Goal: Information Seeking & Learning: Find specific fact

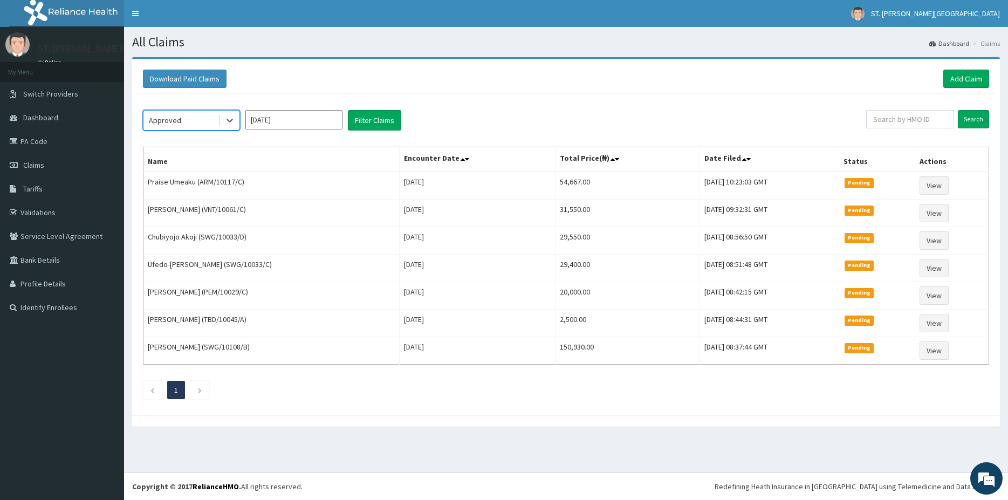
click at [283, 122] on input "Sep 2025" at bounding box center [293, 119] width 97 height 19
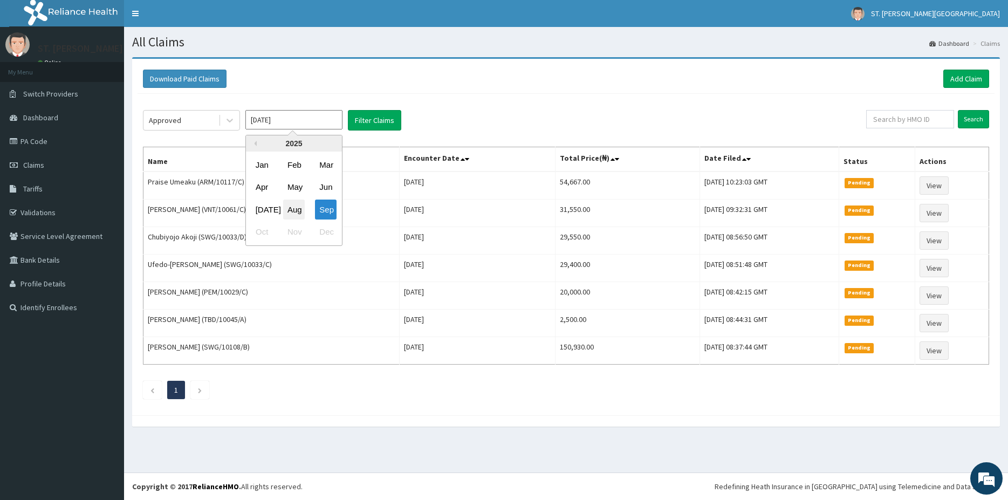
click at [297, 209] on div "Aug" at bounding box center [294, 209] width 22 height 20
type input "Aug 2025"
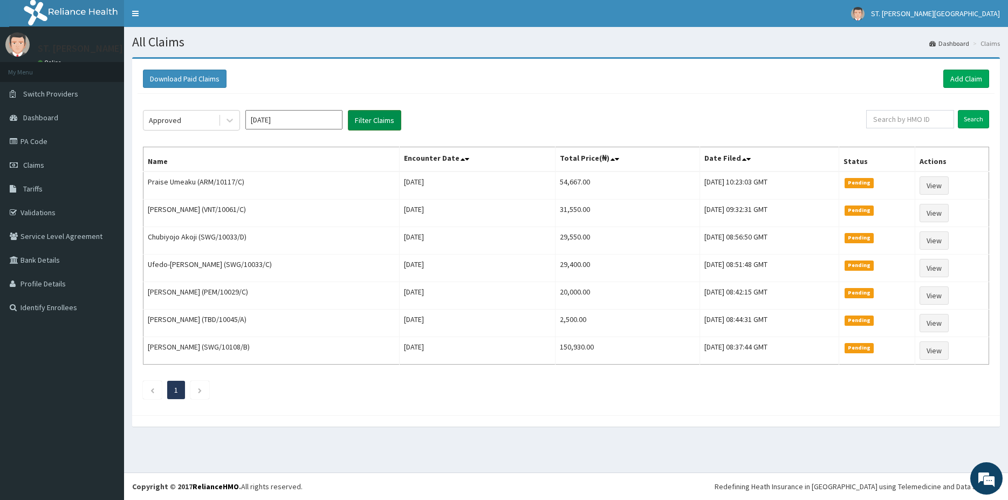
click at [374, 127] on button "Filter Claims" at bounding box center [374, 120] width 53 height 20
click at [371, 125] on button "Filter Claims" at bounding box center [374, 120] width 53 height 20
click at [373, 116] on button "Filter Claims" at bounding box center [374, 120] width 53 height 20
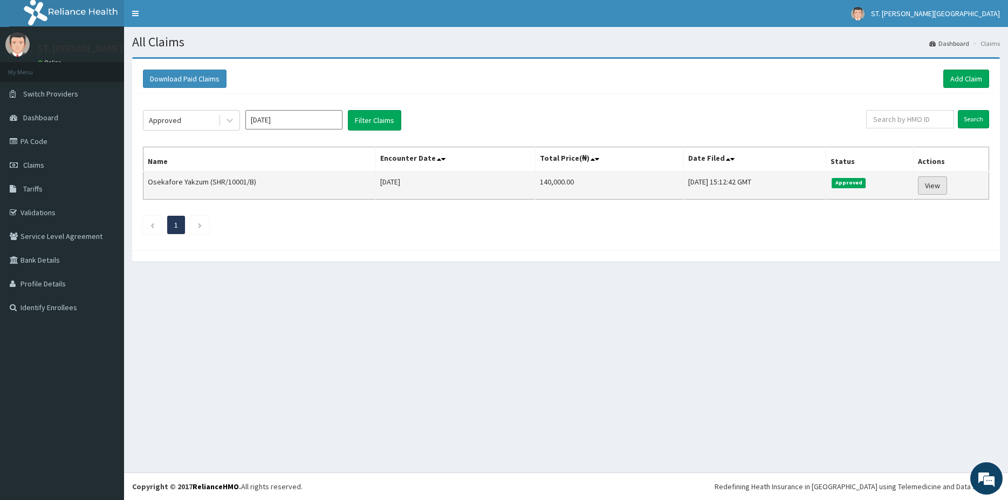
click at [931, 190] on link "View" at bounding box center [932, 185] width 29 height 18
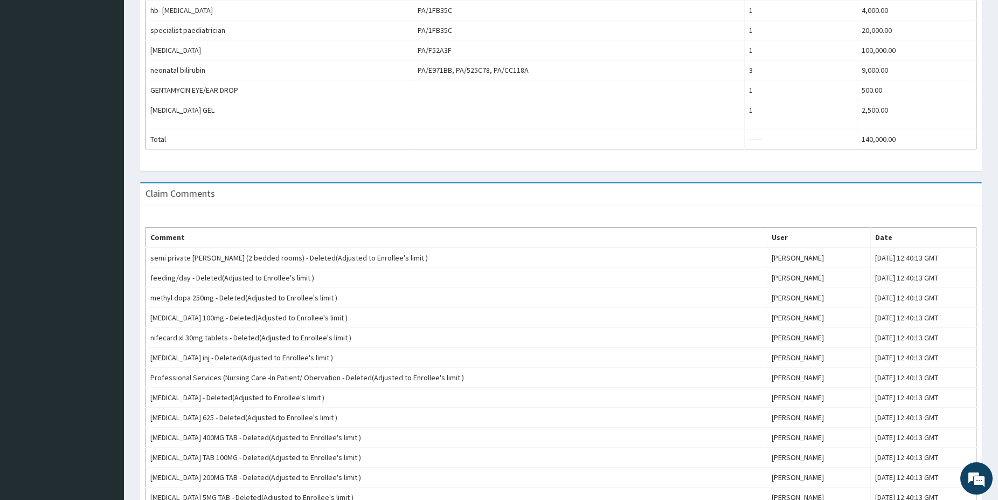
scroll to position [440, 0]
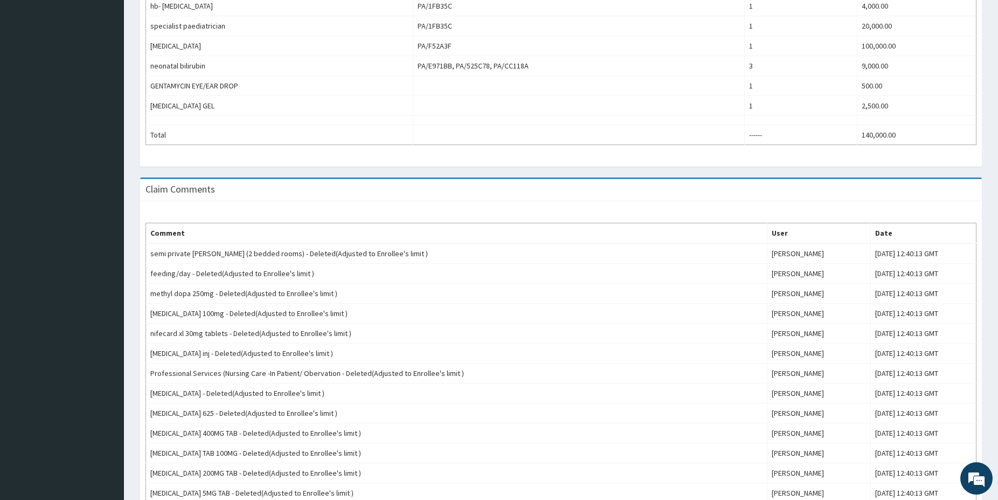
drag, startPoint x: 1000, startPoint y: 494, endPoint x: 997, endPoint y: 484, distance: 11.0
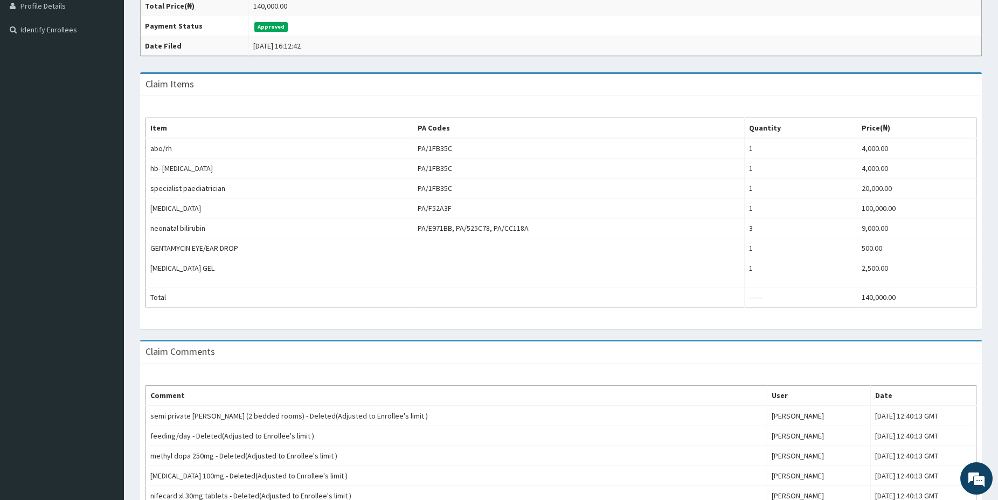
scroll to position [168, 0]
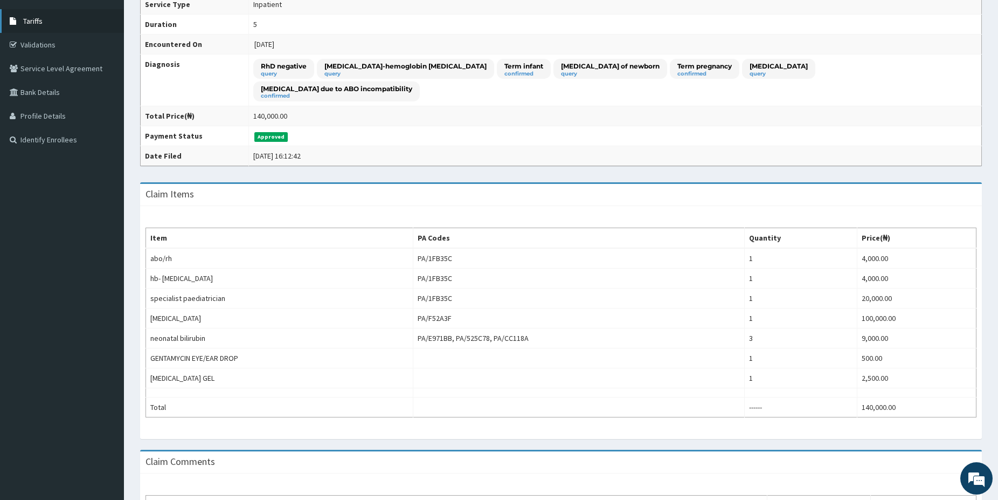
click at [43, 19] on link "Tariffs" at bounding box center [62, 21] width 124 height 24
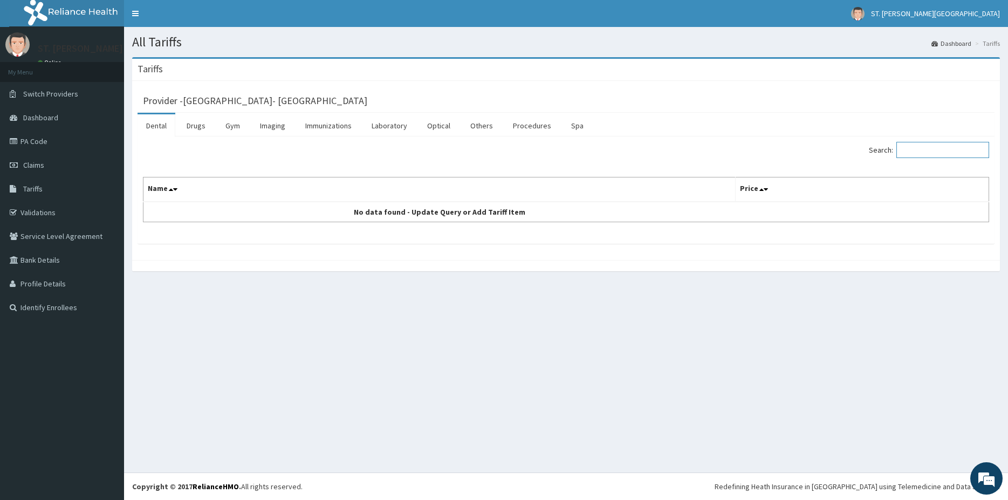
click at [915, 153] on input "Search:" at bounding box center [942, 150] width 93 height 16
click at [197, 129] on link "Drugs" at bounding box center [196, 125] width 36 height 23
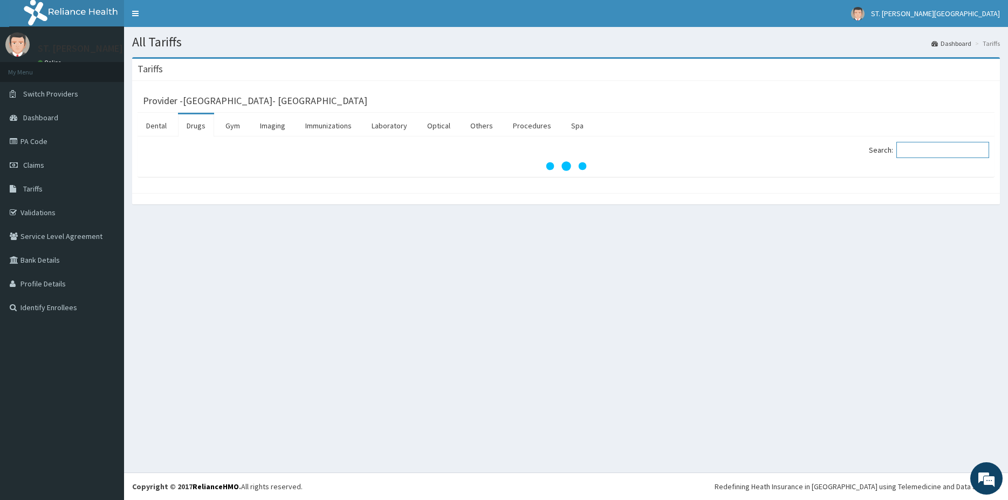
click at [921, 150] on input "Search:" at bounding box center [942, 150] width 93 height 16
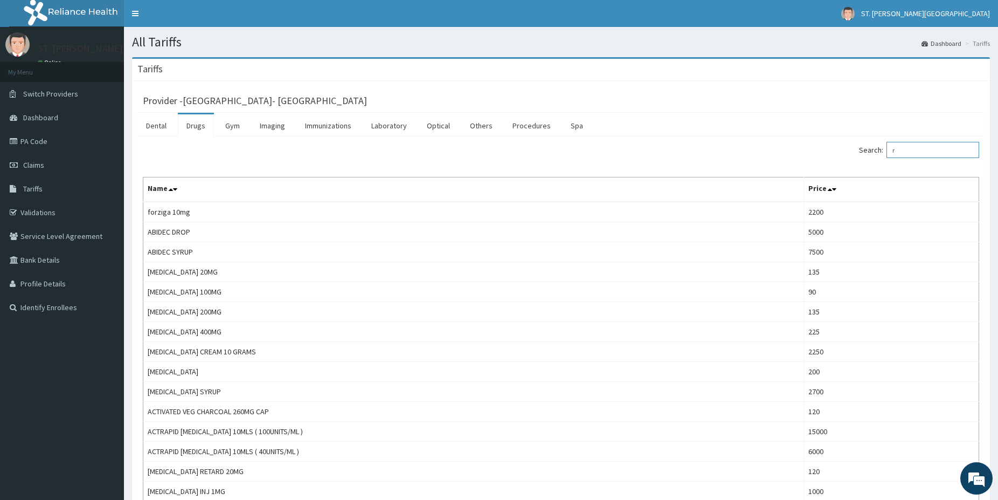
type input "r"
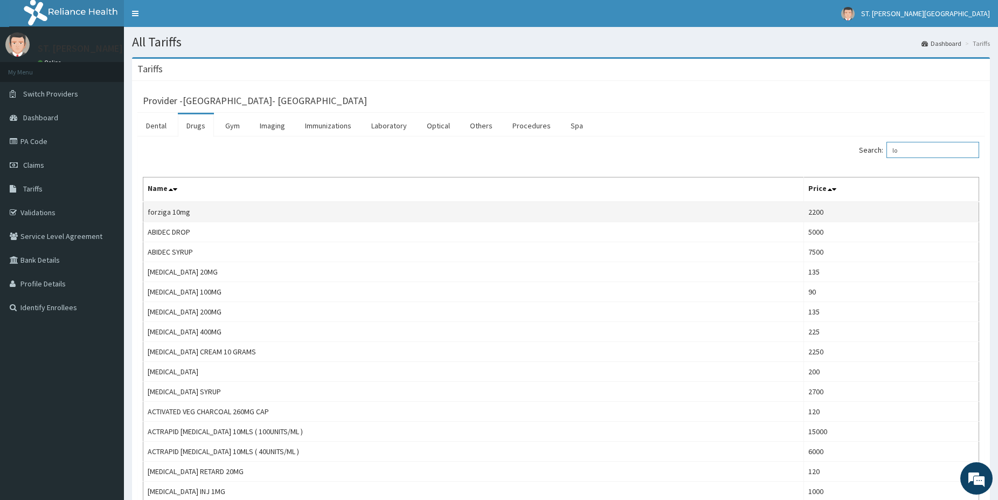
type input "l"
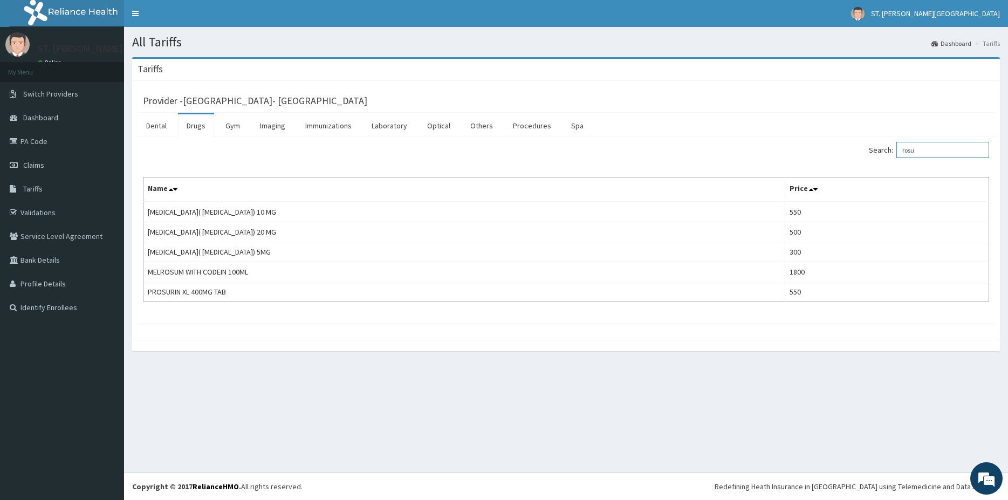
click at [932, 149] on input "rosu" at bounding box center [942, 150] width 93 height 16
type input "r"
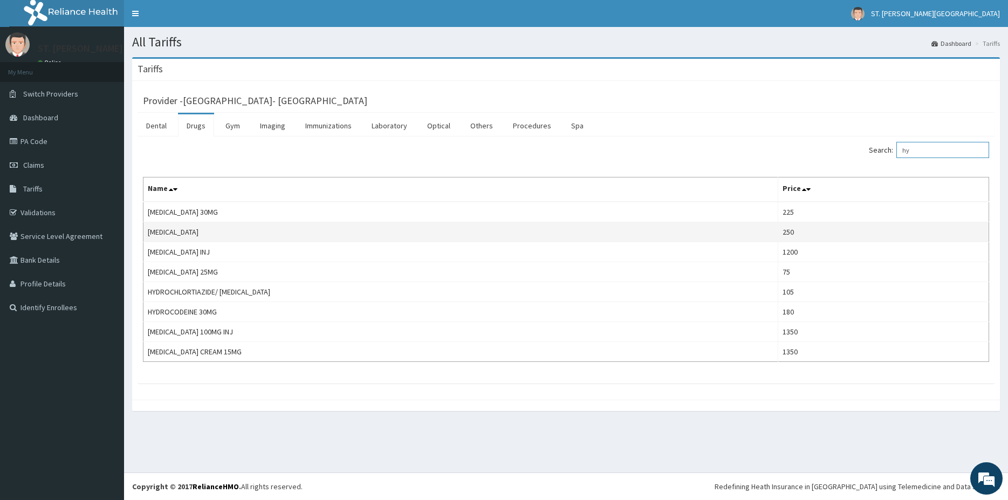
type input "h"
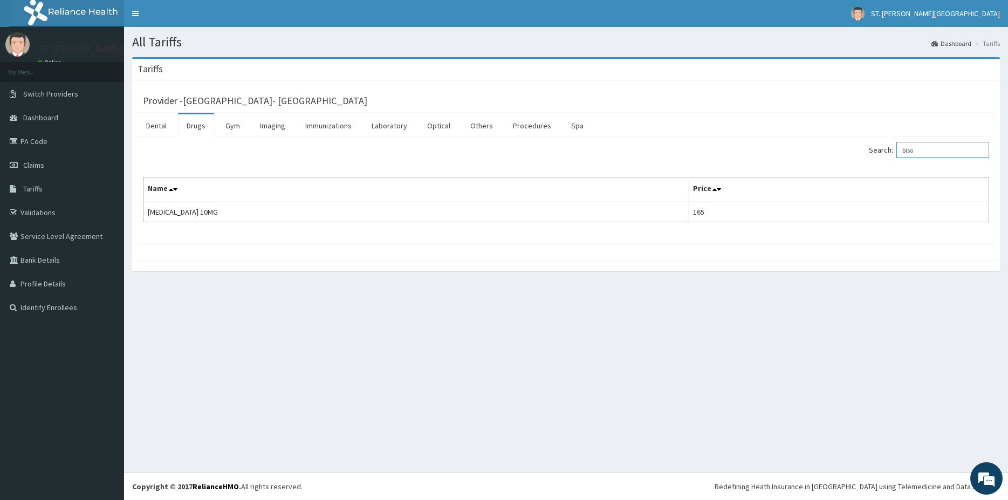
type input "biso"
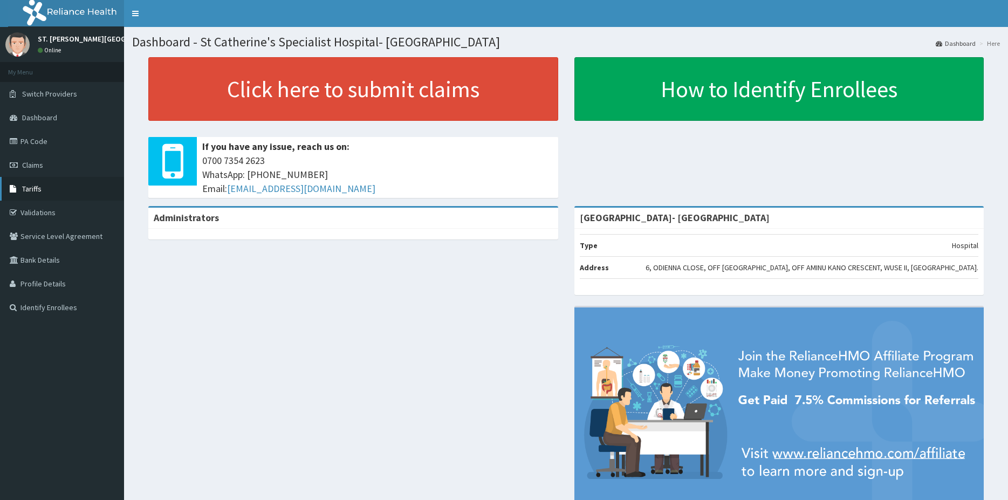
click at [38, 192] on span "Tariffs" at bounding box center [31, 189] width 19 height 10
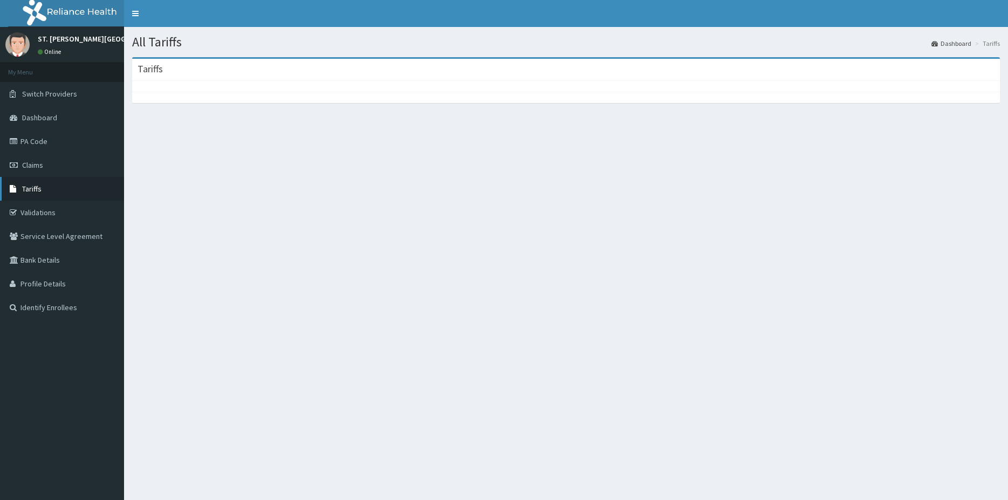
click at [31, 187] on span "Tariffs" at bounding box center [31, 189] width 19 height 10
